Goal: Task Accomplishment & Management: Manage account settings

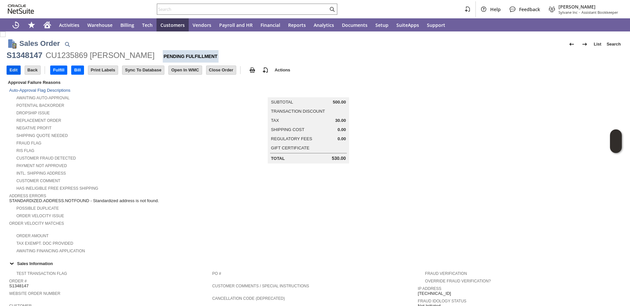
click at [10, 73] on input "Edit" at bounding box center [13, 70] width 13 height 9
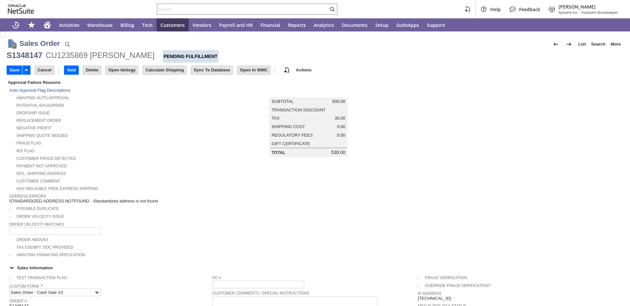
type input "Add"
type input "Copy Previous"
type input "0.00"
type input "OK"
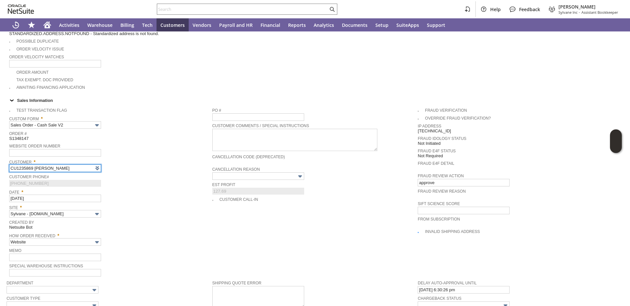
type input "Intelligent Recommendations ⁰"
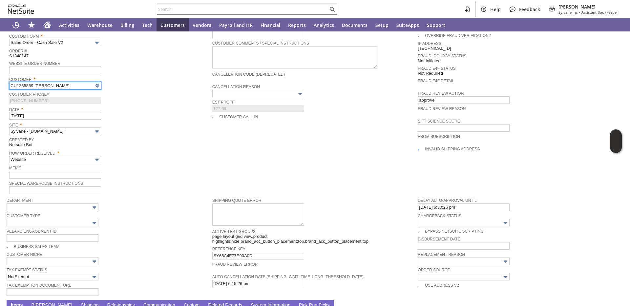
scroll to position [428, 0]
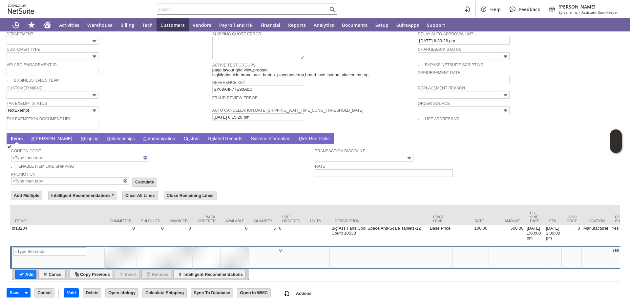
click at [79, 136] on link "S hipping" at bounding box center [89, 139] width 21 height 6
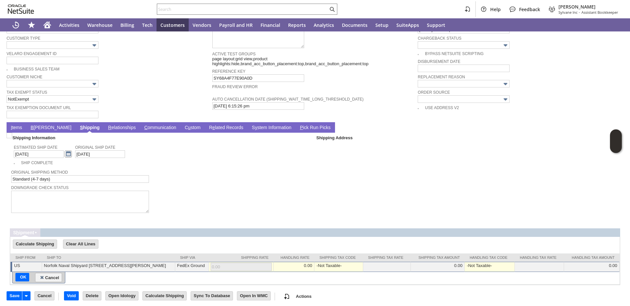
click at [65, 157] on link at bounding box center [68, 154] width 7 height 7
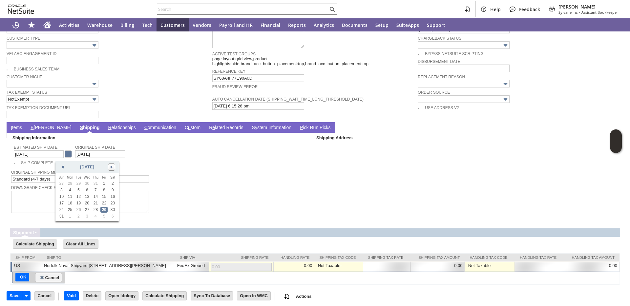
click at [110, 166] on link at bounding box center [111, 167] width 7 height 7
click at [97, 190] on link "11" at bounding box center [95, 190] width 7 height 6
type input "9/11/2025"
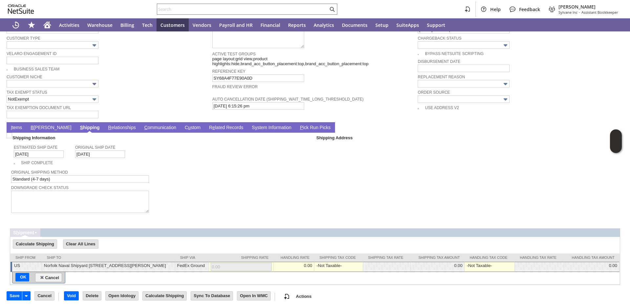
click at [22, 131] on link "I tems" at bounding box center [16, 128] width 14 height 6
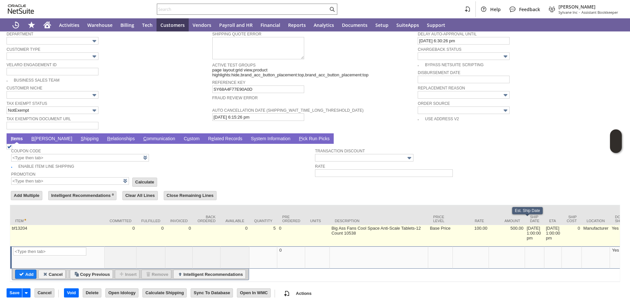
click at [525, 230] on td "8/29/2025 1:00:00 pm" at bounding box center [534, 235] width 19 height 21
type input "8/29/2025 1:00:00 pm"
type input "OK"
type input "Make Copy"
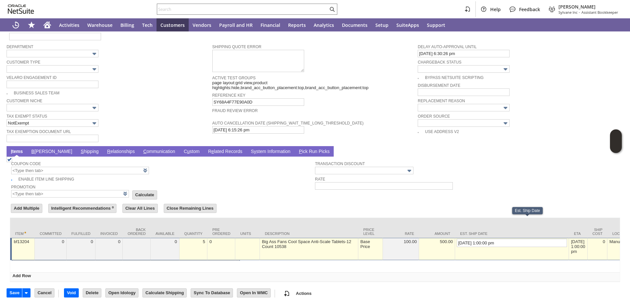
scroll to position [414, 0]
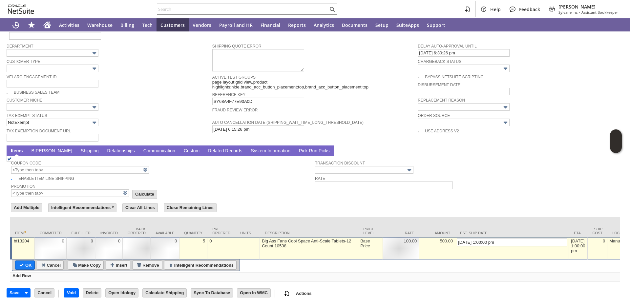
drag, startPoint x: 455, startPoint y: 237, endPoint x: 434, endPoint y: 237, distance: 21.3
type input "9/11/2025 1:00:00 pm"
type input "Add"
type input "Copy Previous"
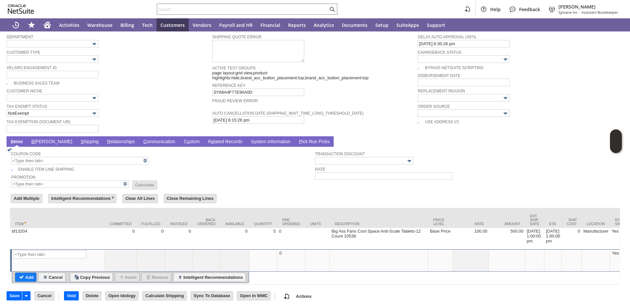
scroll to position [0, 0]
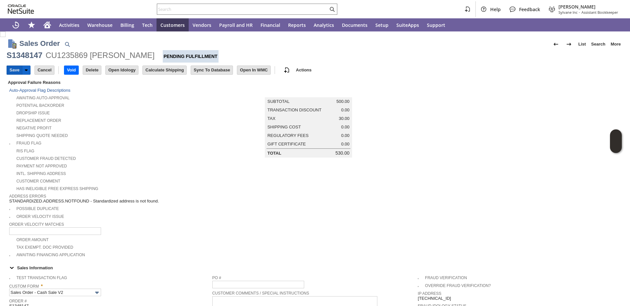
click at [9, 70] on input "Save" at bounding box center [14, 70] width 15 height 9
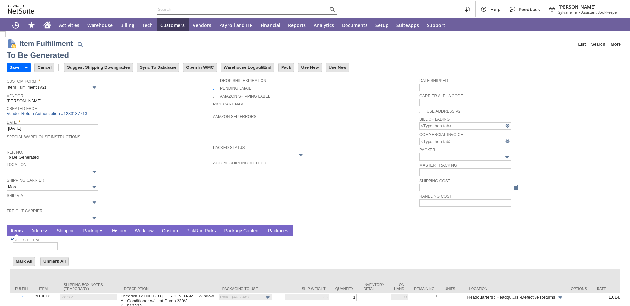
type input "0.00"
type input "Add"
click at [91, 231] on link "P ackages" at bounding box center [93, 231] width 24 height 6
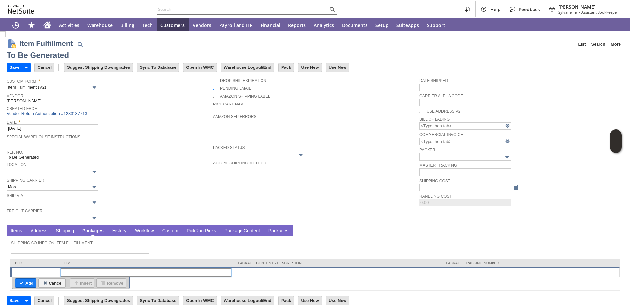
click at [112, 274] on input "text" at bounding box center [146, 273] width 170 height 8
type input "1"
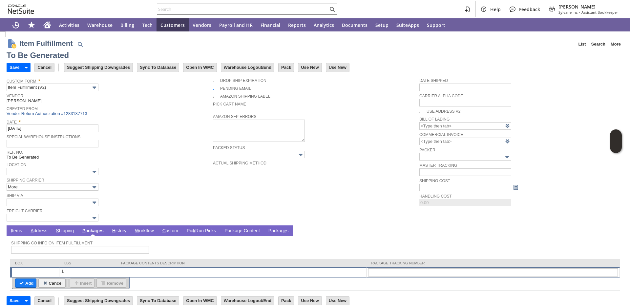
type input "d"
type input "scrapwithcredit"
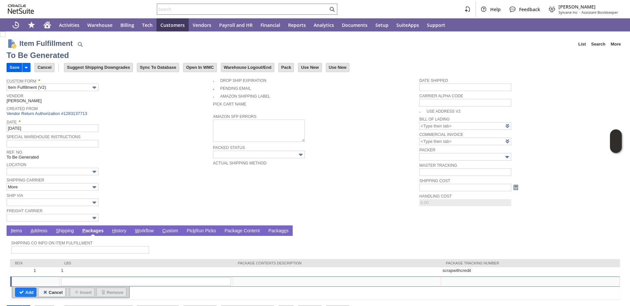
click at [12, 68] on input "Save" at bounding box center [14, 67] width 15 height 9
click at [11, 232] on span "I" at bounding box center [11, 230] width 1 height 5
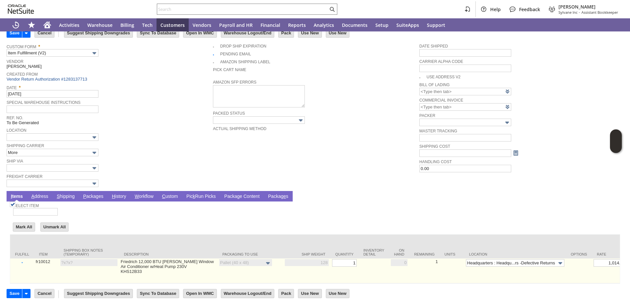
scroll to position [39, 0]
click at [361, 261] on link "Set" at bounding box center [361, 262] width 0 height 4
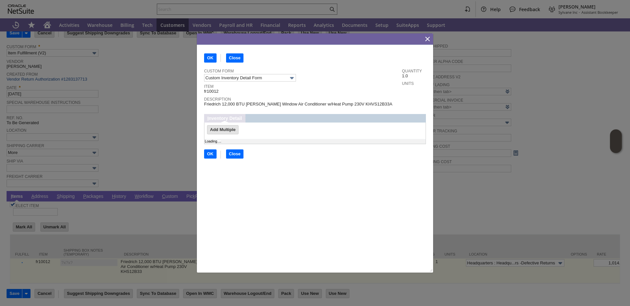
scroll to position [0, 0]
type input "Add"
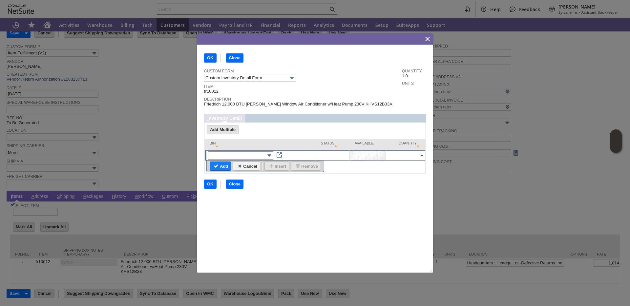
click at [247, 154] on input "text" at bounding box center [240, 156] width 65 height 8
click at [234, 185] on input "Close" at bounding box center [234, 184] width 17 height 9
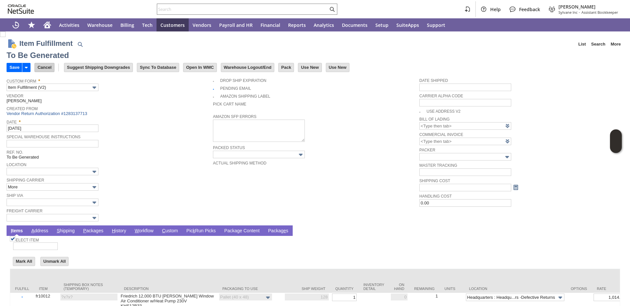
click at [46, 69] on input "Cancel" at bounding box center [44, 67] width 19 height 9
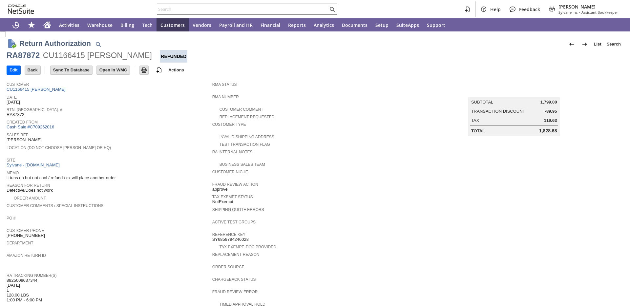
click at [151, 169] on span "Memo" at bounding box center [108, 172] width 202 height 7
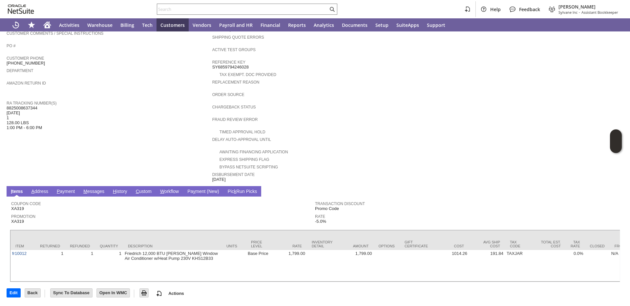
click at [119, 189] on link "H istory" at bounding box center [120, 192] width 18 height 6
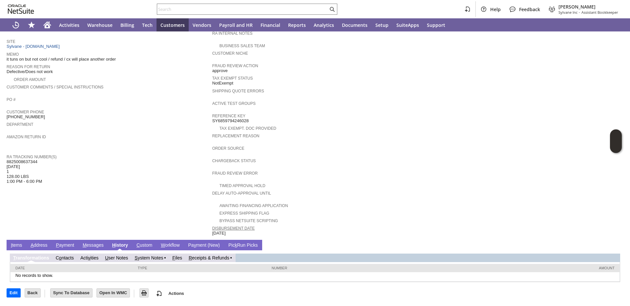
scroll to position [0, 0]
click at [212, 260] on link "R eceipts & Refunds" at bounding box center [209, 257] width 41 height 5
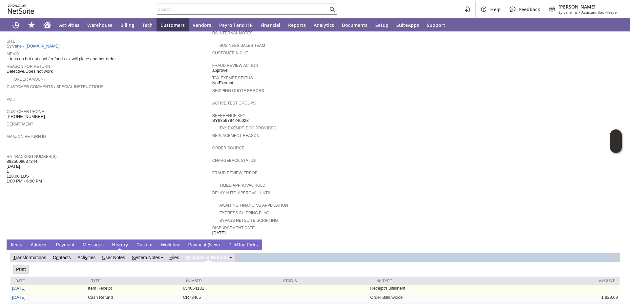
click at [26, 290] on link "7/10/2025" at bounding box center [18, 288] width 13 height 5
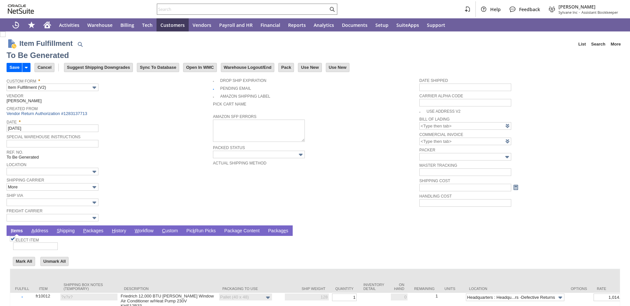
type input "0.00"
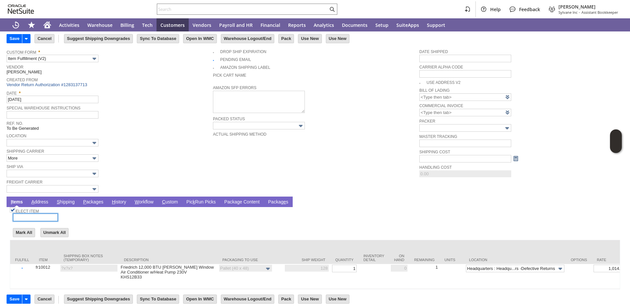
scroll to position [42, 0]
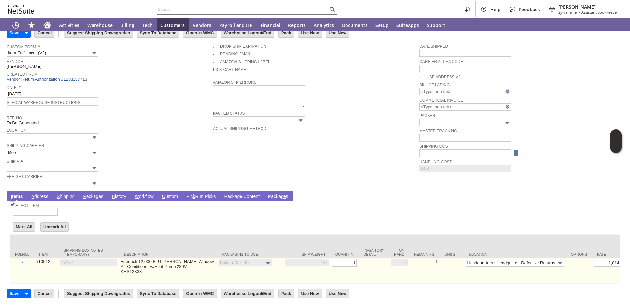
click at [361, 260] on link "Set" at bounding box center [361, 262] width 0 height 4
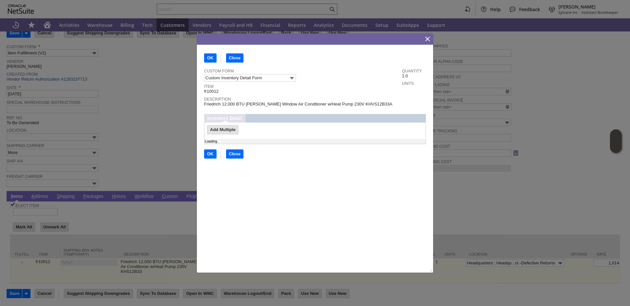
scroll to position [0, 0]
type input "Add"
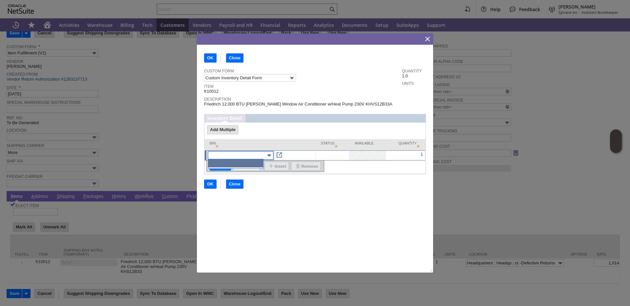
click at [240, 154] on input "text" at bounding box center [240, 156] width 65 height 8
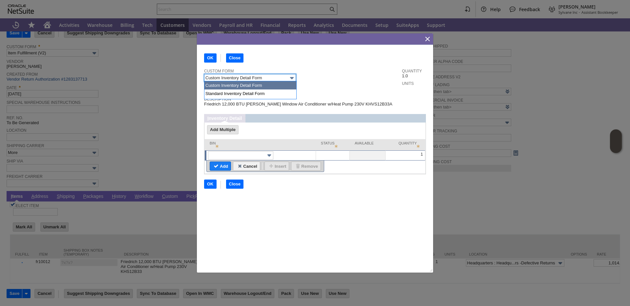
click at [265, 74] on input "Custom Inventory Detail Form" at bounding box center [250, 78] width 92 height 8
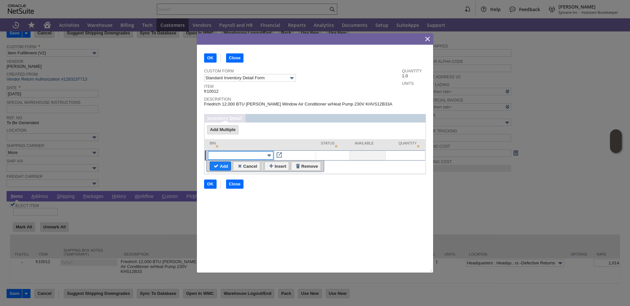
click at [236, 153] on input "text" at bounding box center [240, 156] width 65 height 8
click at [241, 79] on input "Standard Inventory Detail Form" at bounding box center [250, 78] width 92 height 8
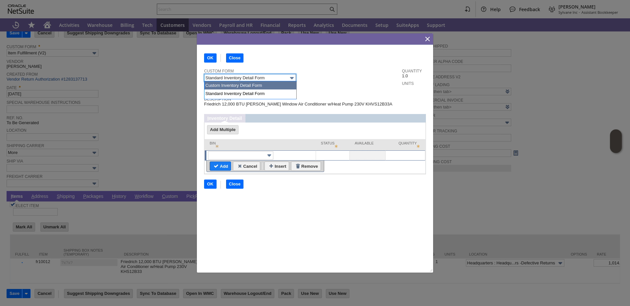
type input "Custom Inventory Detail Form"
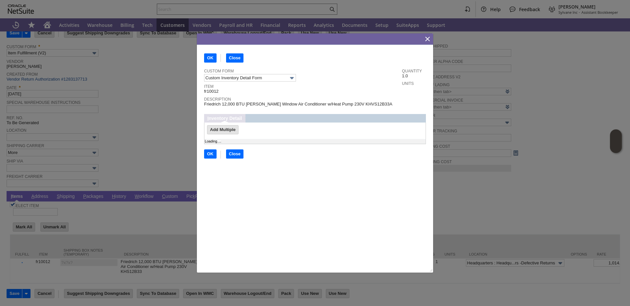
type input "Add"
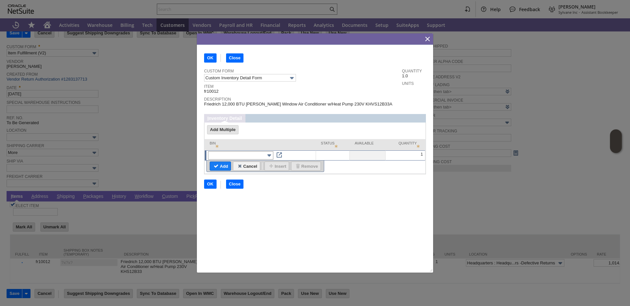
click at [243, 155] on input "text" at bounding box center [240, 156] width 65 height 8
click at [238, 185] on input "Close" at bounding box center [234, 184] width 17 height 9
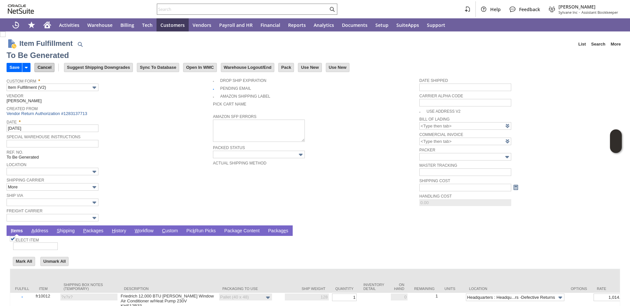
click at [47, 69] on input "Cancel" at bounding box center [44, 67] width 19 height 9
click at [39, 69] on input "Cancel" at bounding box center [44, 67] width 19 height 9
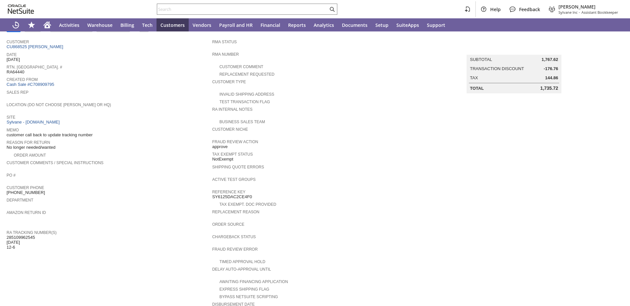
scroll to position [197, 0]
